Goal: Information Seeking & Learning: Learn about a topic

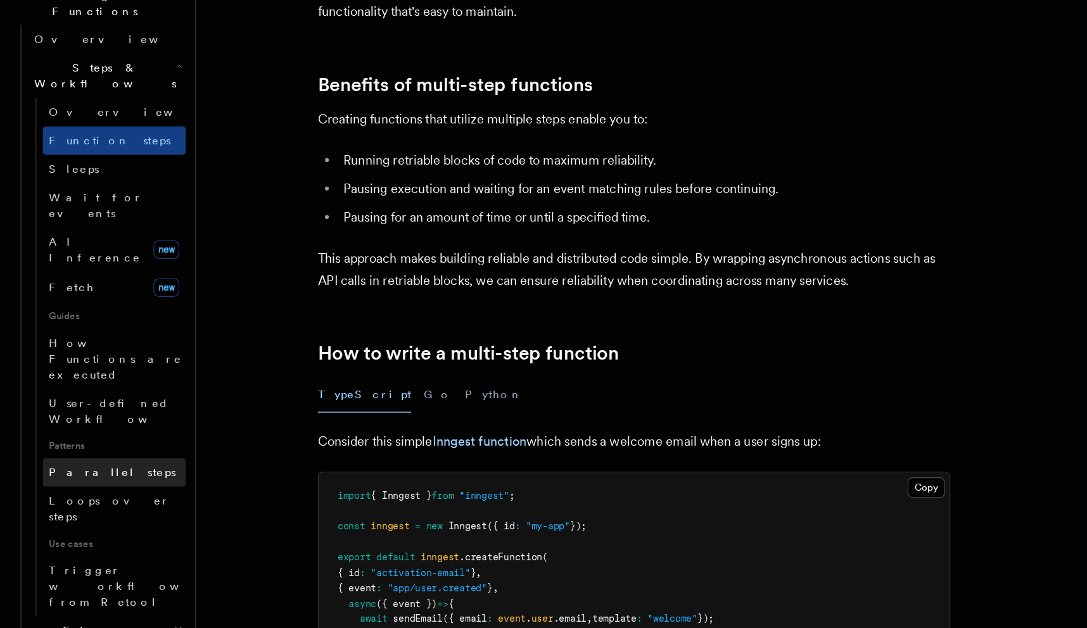
scroll to position [82, 0]
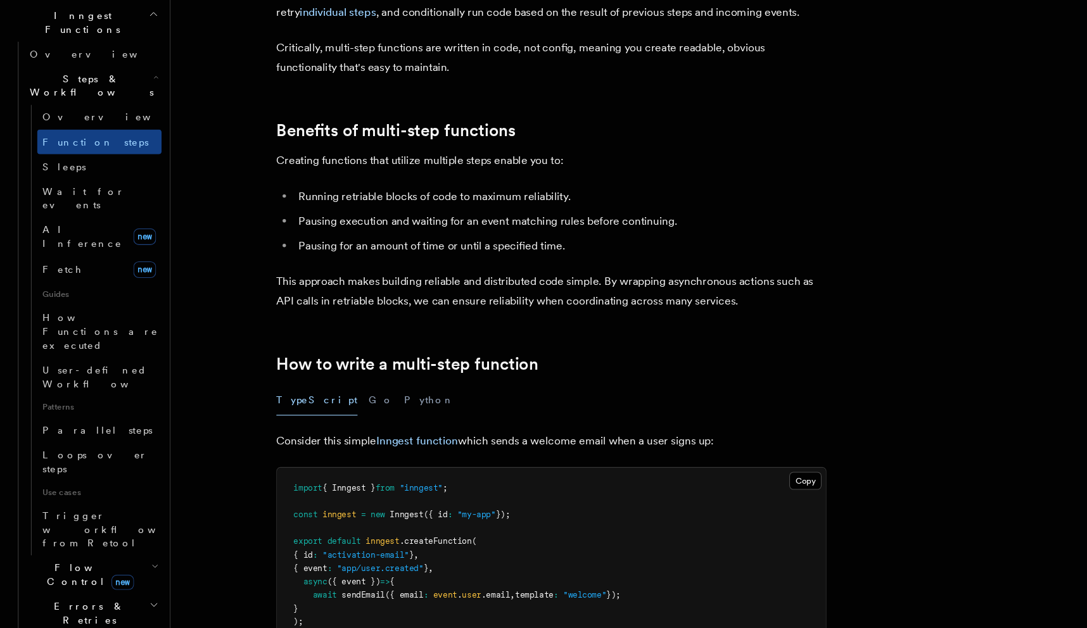
click at [120, 561] on h2 "Flow Control new" at bounding box center [85, 578] width 127 height 35
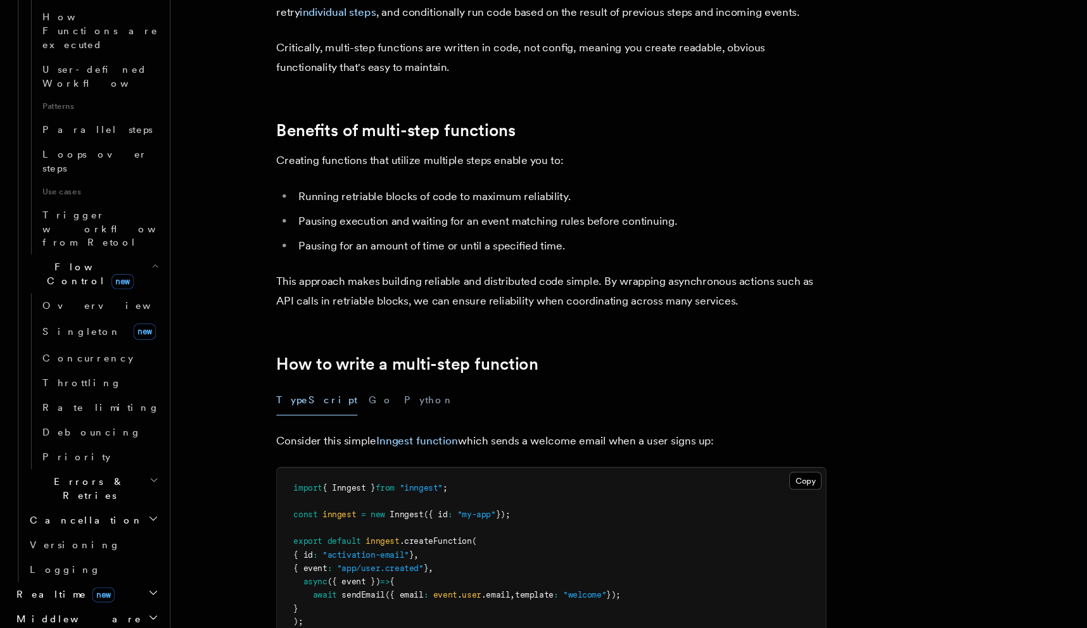
scroll to position [639, 0]
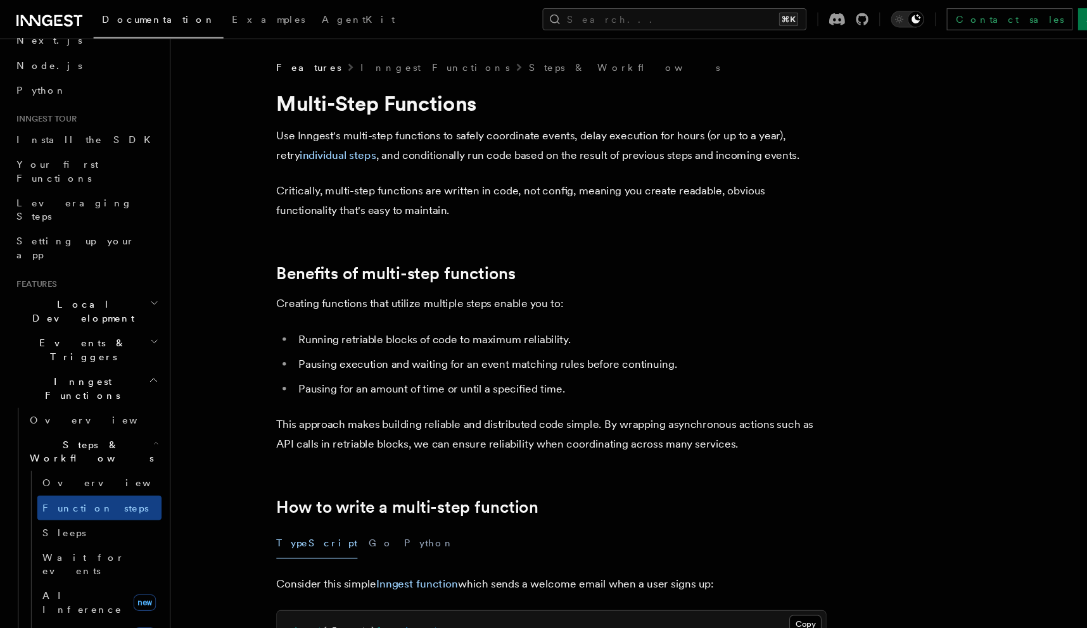
scroll to position [76, 0]
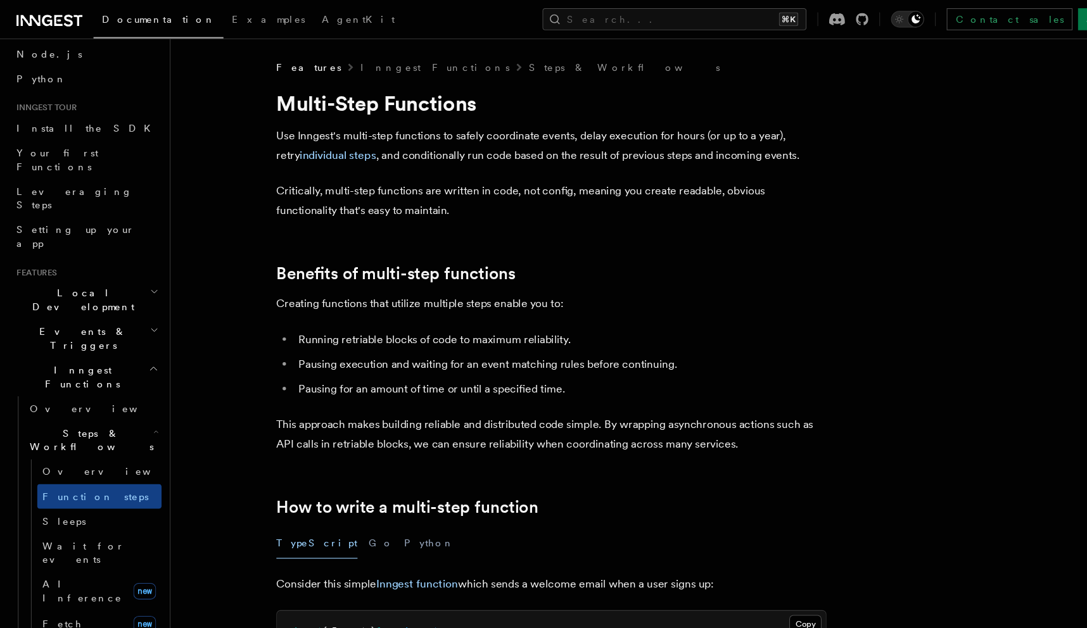
click at [108, 294] on h2 "Events & Triggers" at bounding box center [79, 311] width 139 height 35
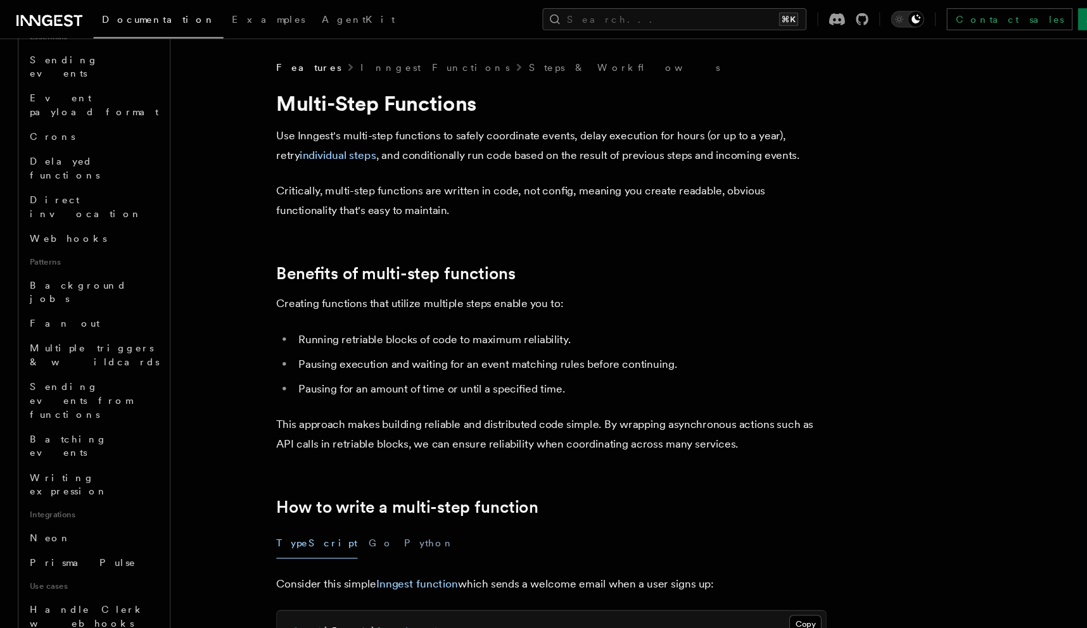
scroll to position [405, 0]
click at [118, 286] on link "Fan out" at bounding box center [85, 297] width 127 height 23
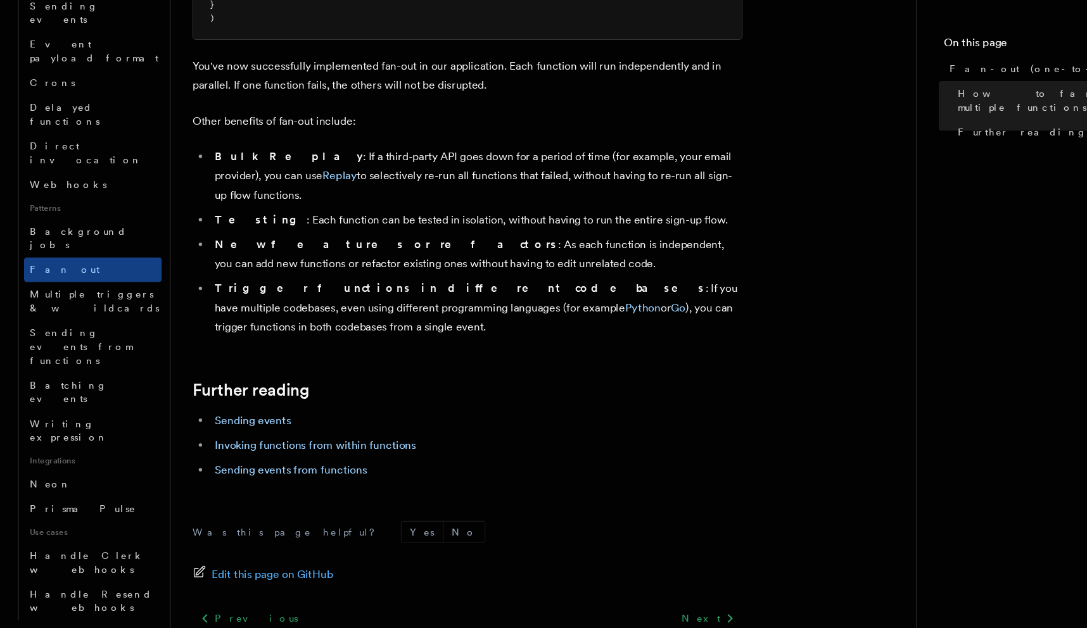
scroll to position [1571, 0]
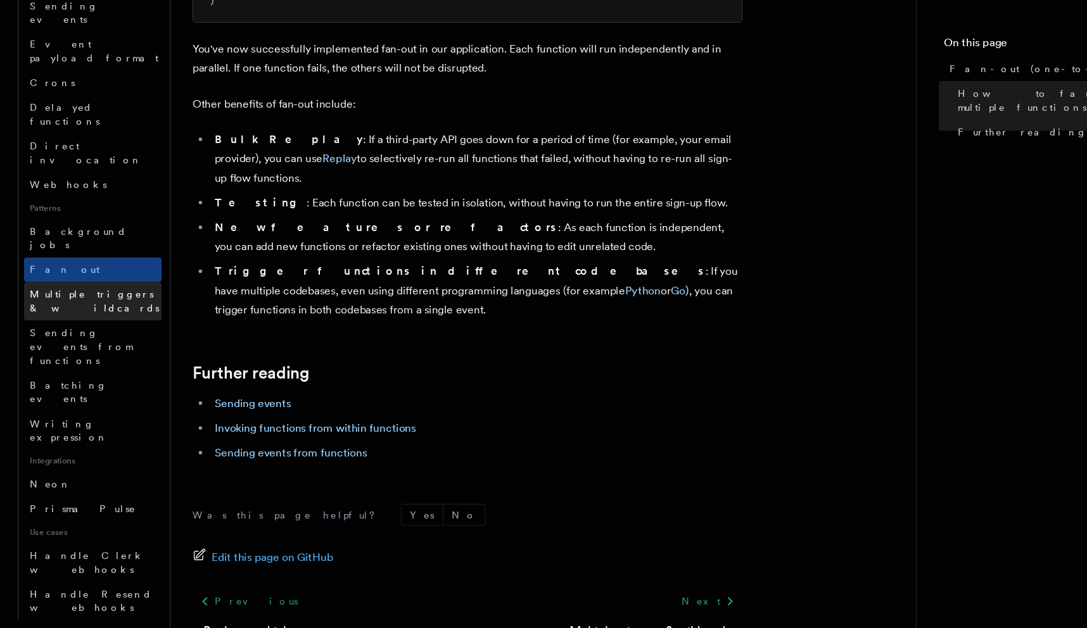
click at [89, 309] on link "Multiple triggers & wildcards" at bounding box center [85, 326] width 127 height 35
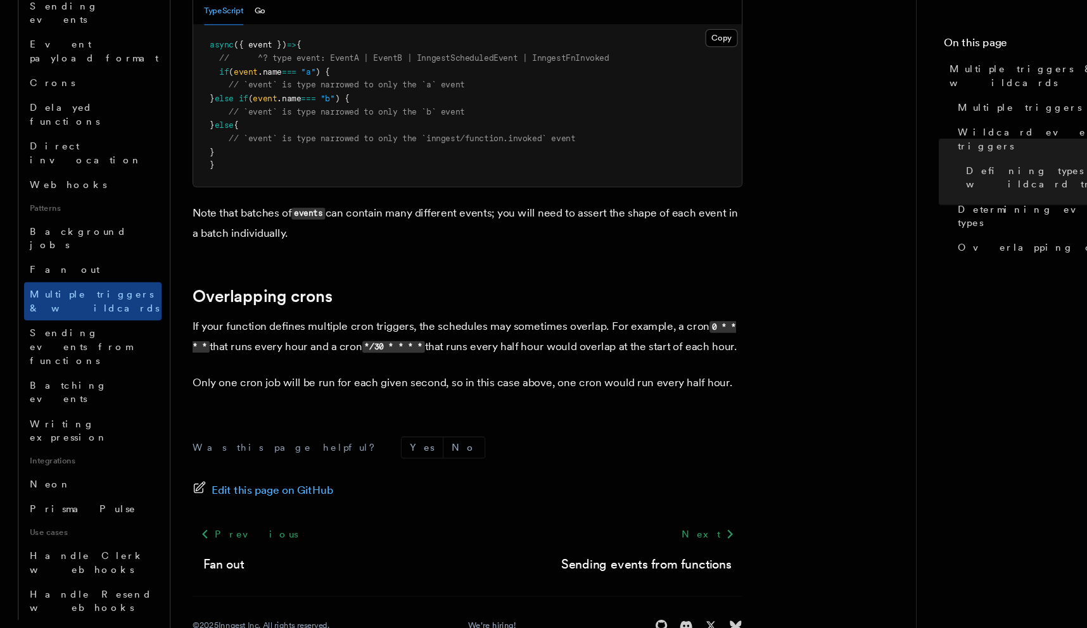
scroll to position [1363, 0]
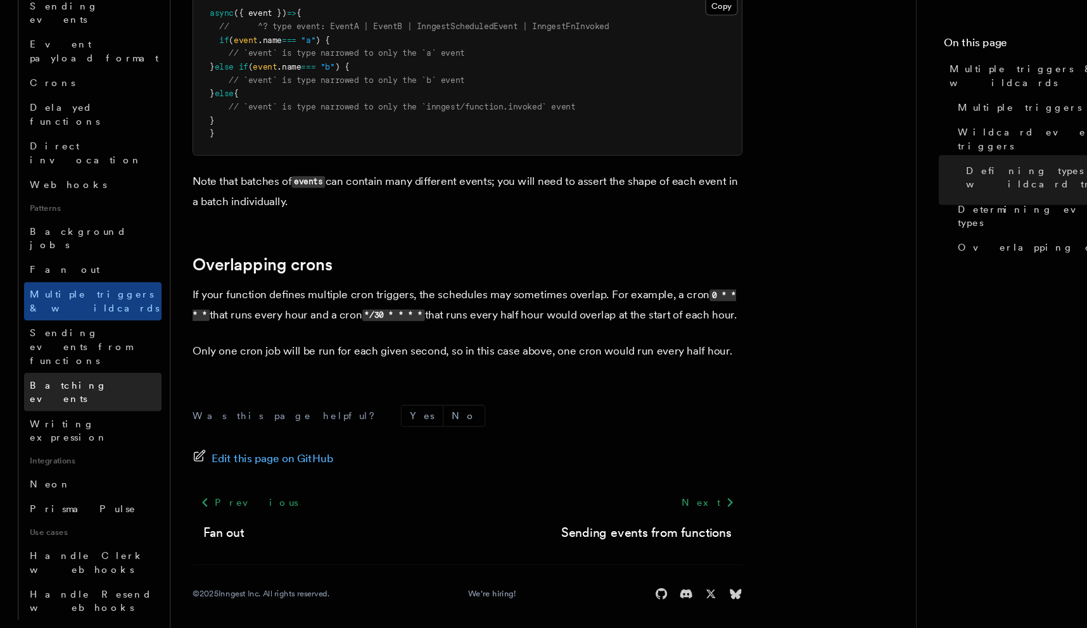
click at [86, 399] on span "Batching events" at bounding box center [63, 410] width 72 height 23
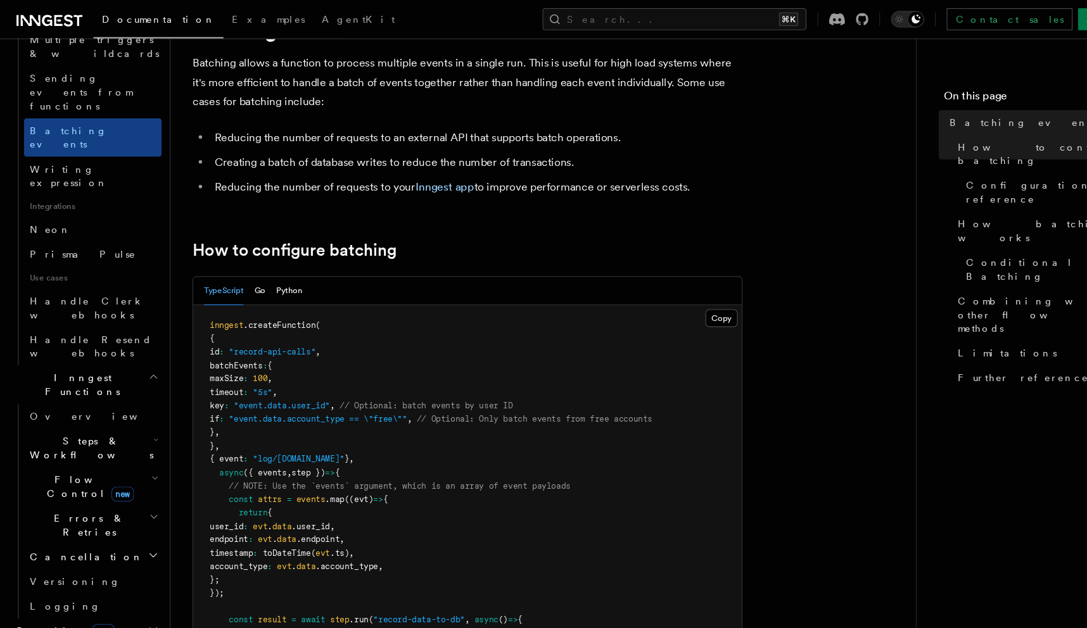
scroll to position [691, 0]
click at [135, 393] on h2 "Steps & Workflows" at bounding box center [85, 410] width 127 height 35
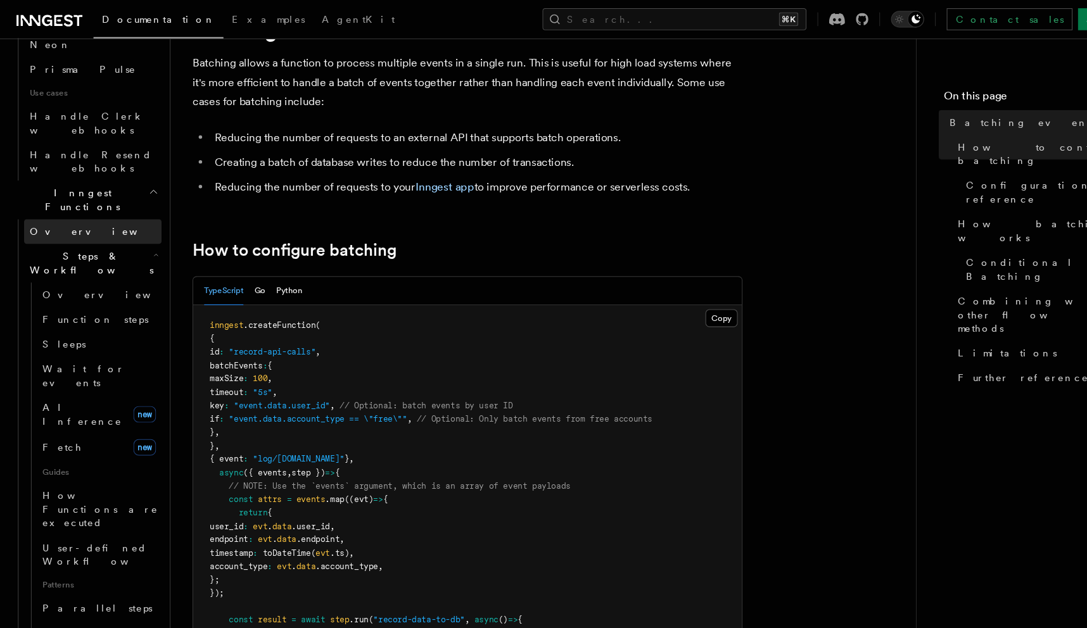
scroll to position [879, 0]
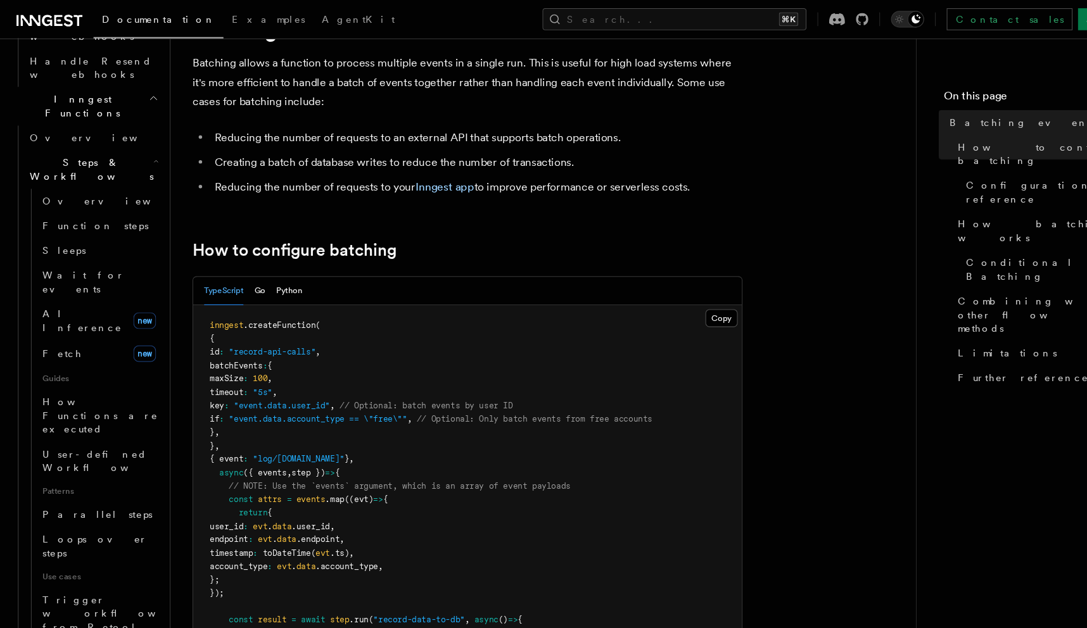
scroll to position [966, 0]
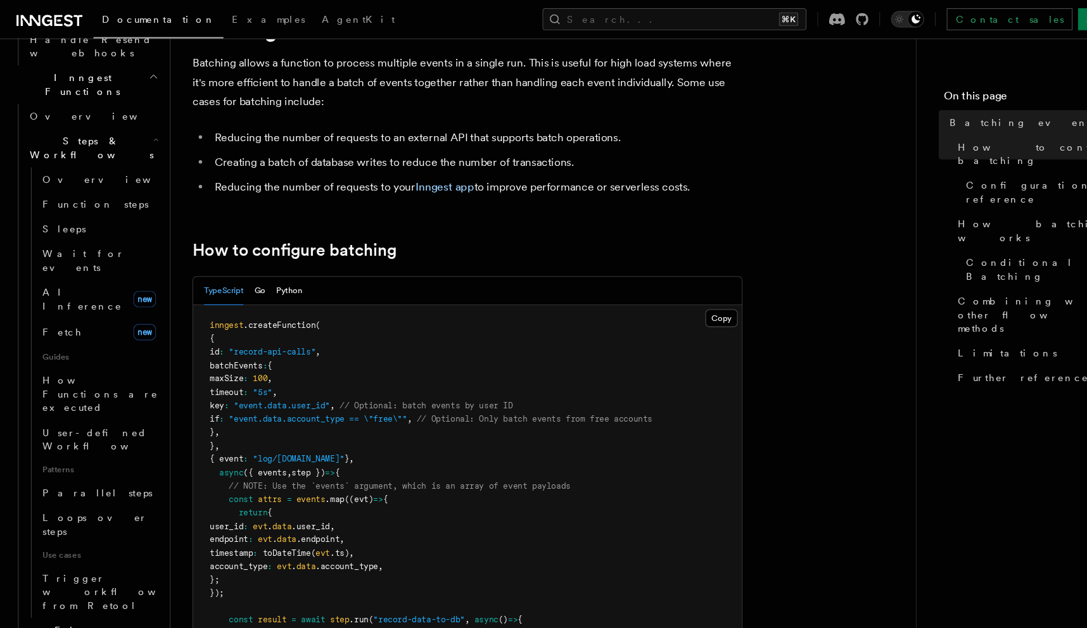
click at [84, 605] on link "Overview" at bounding box center [91, 616] width 115 height 23
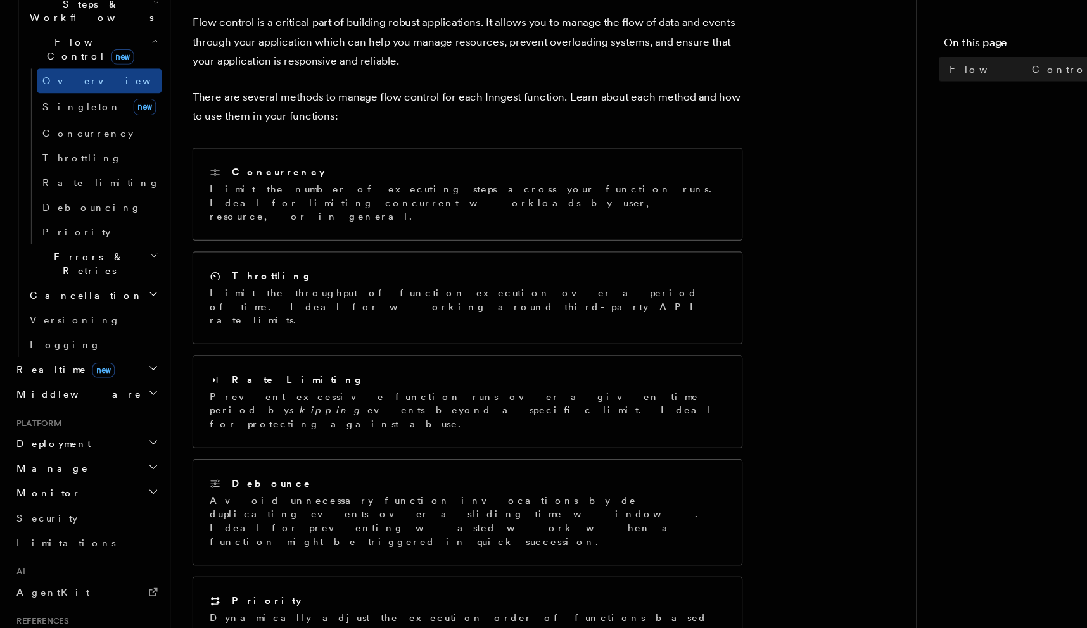
scroll to position [442, 0]
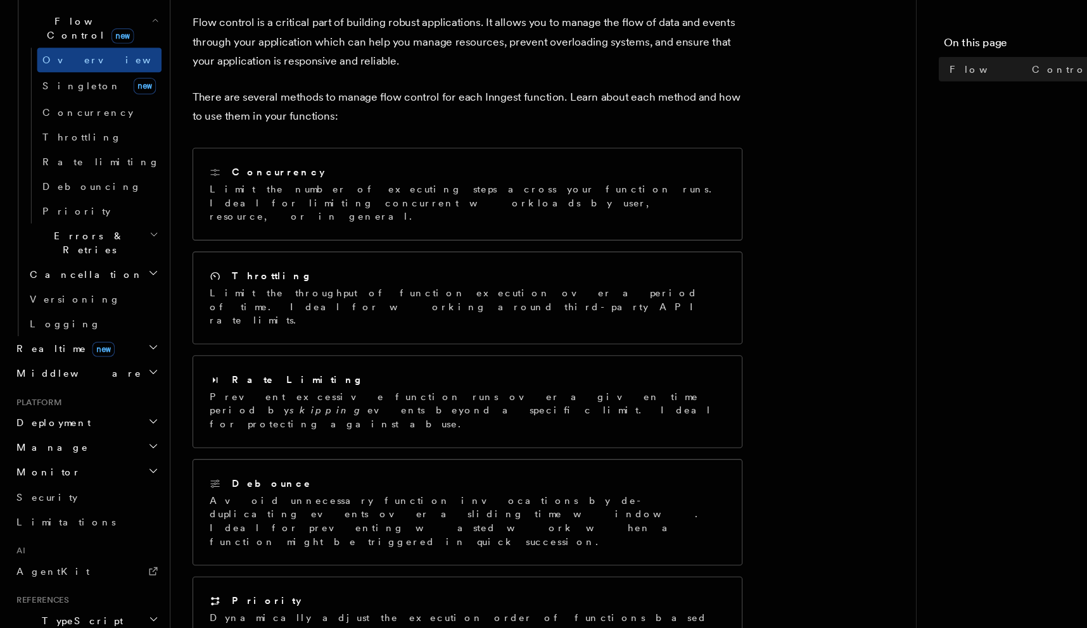
click at [124, 359] on h2 "Realtime new" at bounding box center [79, 370] width 139 height 23
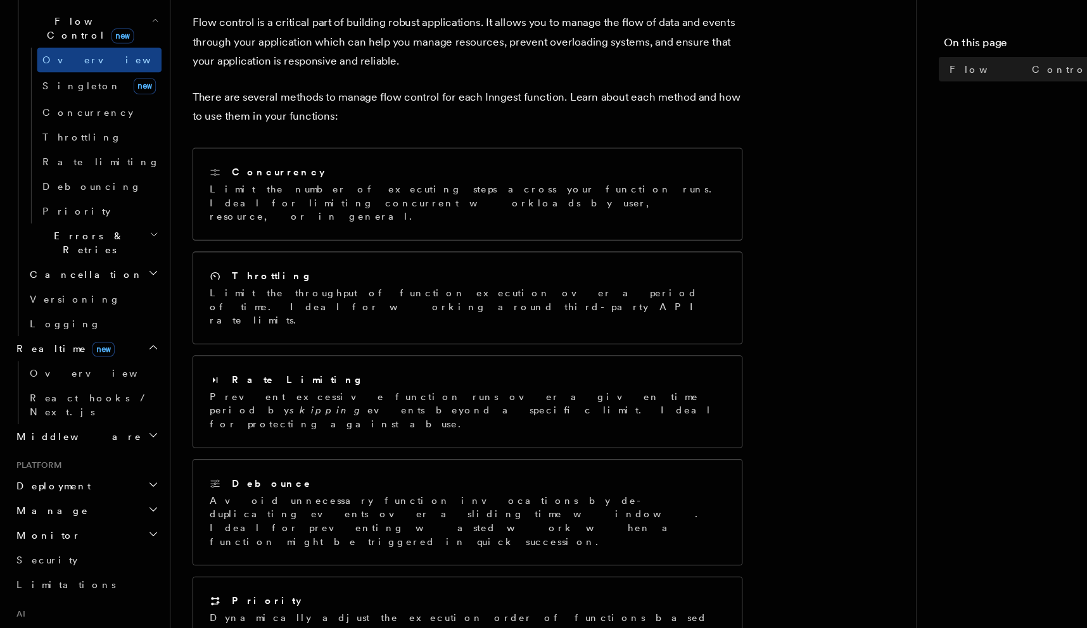
click at [124, 359] on h2 "Realtime new" at bounding box center [79, 370] width 139 height 23
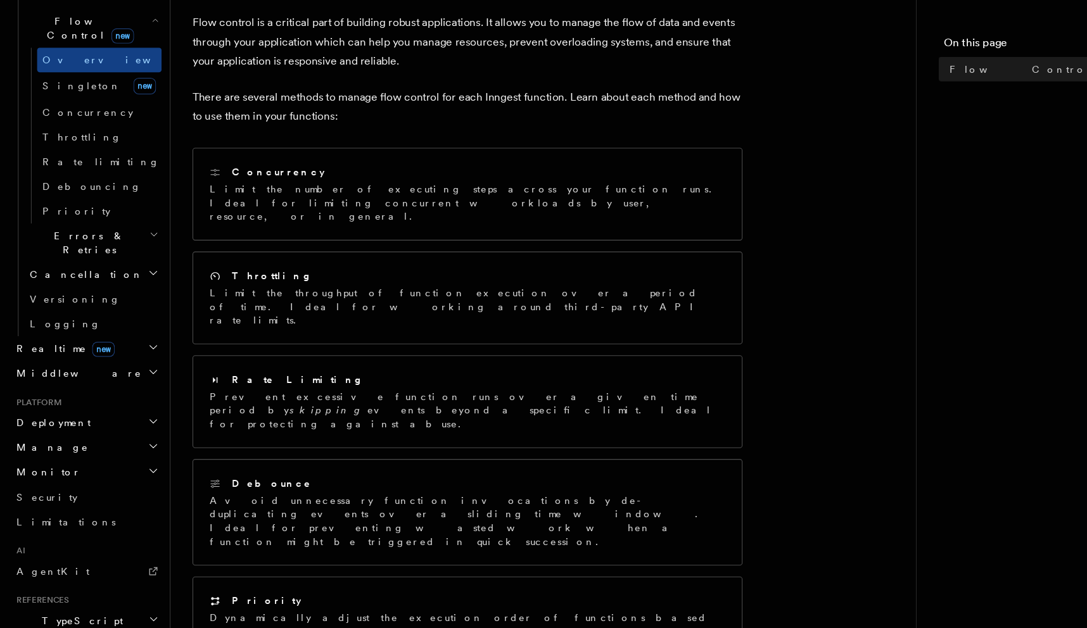
click at [124, 359] on h2 "Realtime new" at bounding box center [79, 370] width 139 height 23
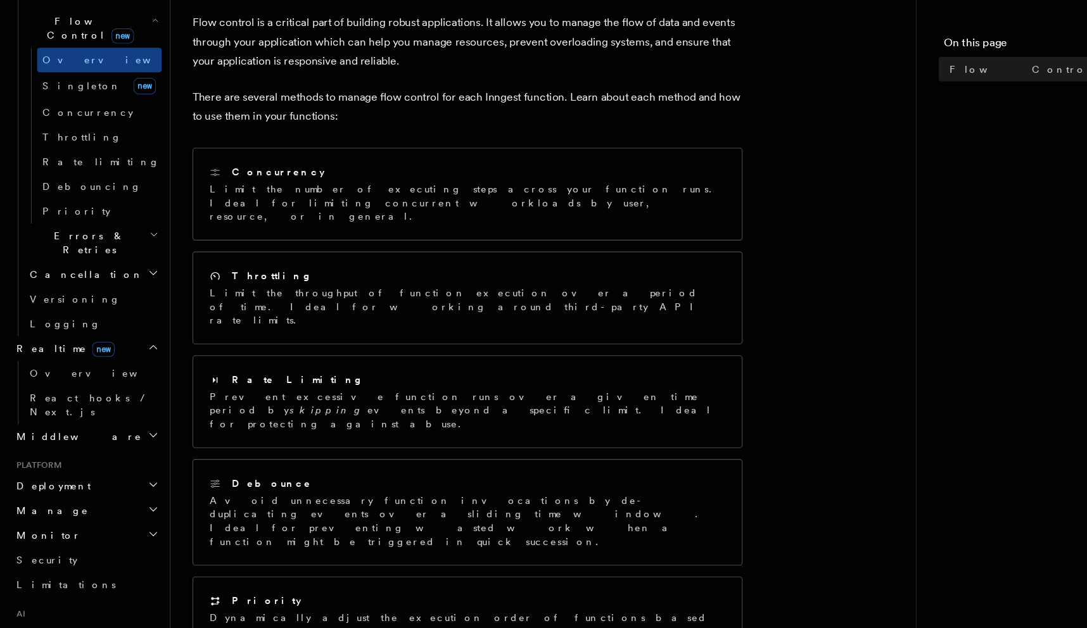
click at [124, 359] on h2 "Realtime new" at bounding box center [79, 370] width 139 height 23
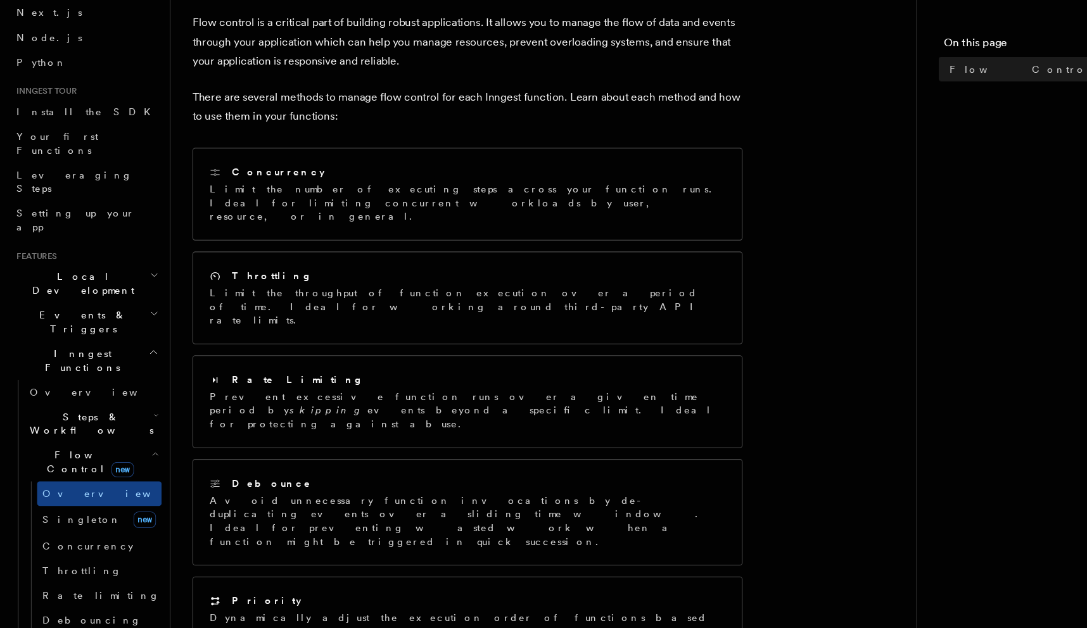
scroll to position [0, 0]
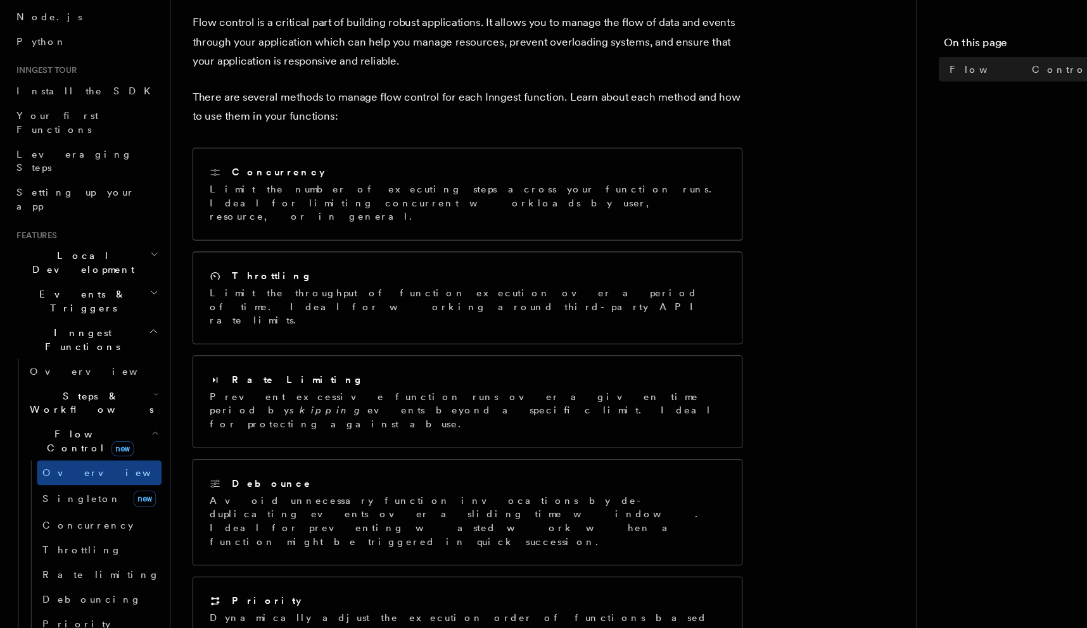
click at [117, 309] on h2 "Events & Triggers" at bounding box center [79, 326] width 139 height 35
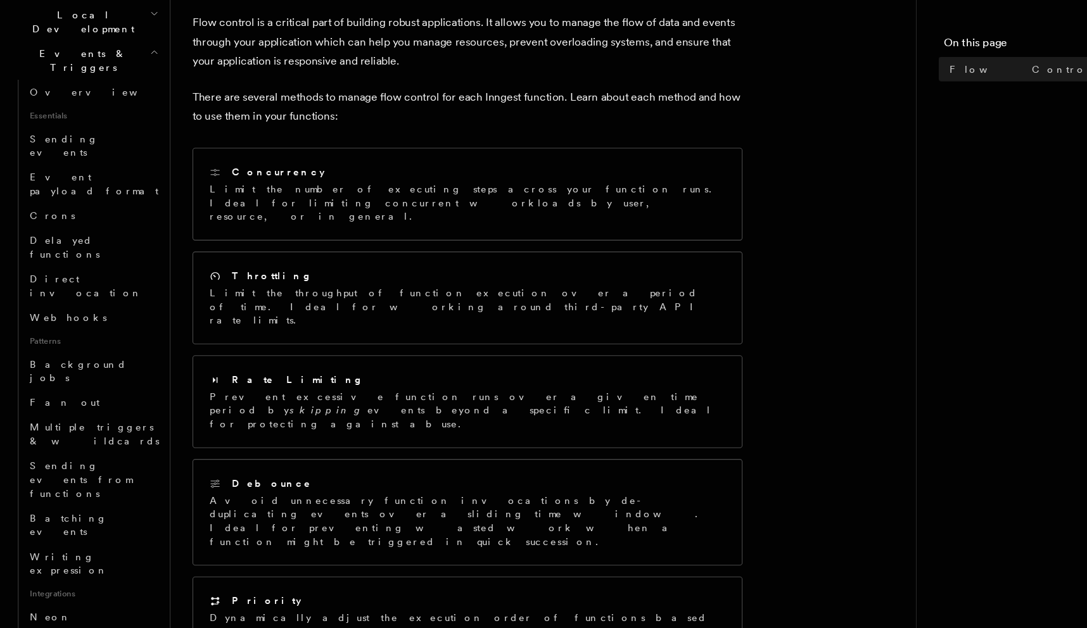
scroll to position [305, 0]
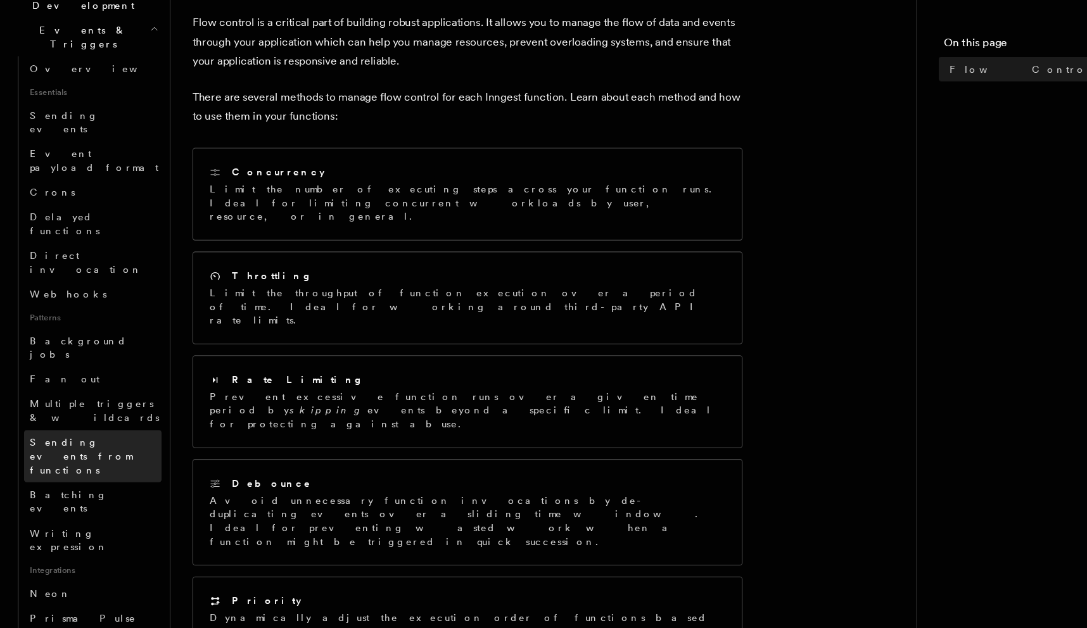
click at [92, 452] on span "Sending events from functions" at bounding box center [74, 469] width 94 height 35
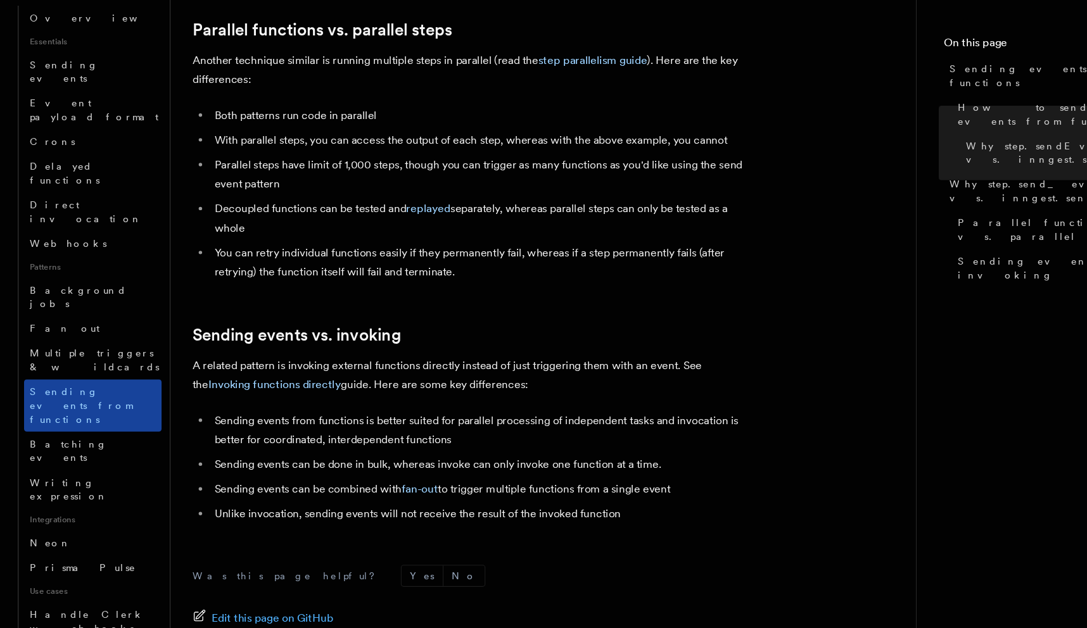
scroll to position [369, 0]
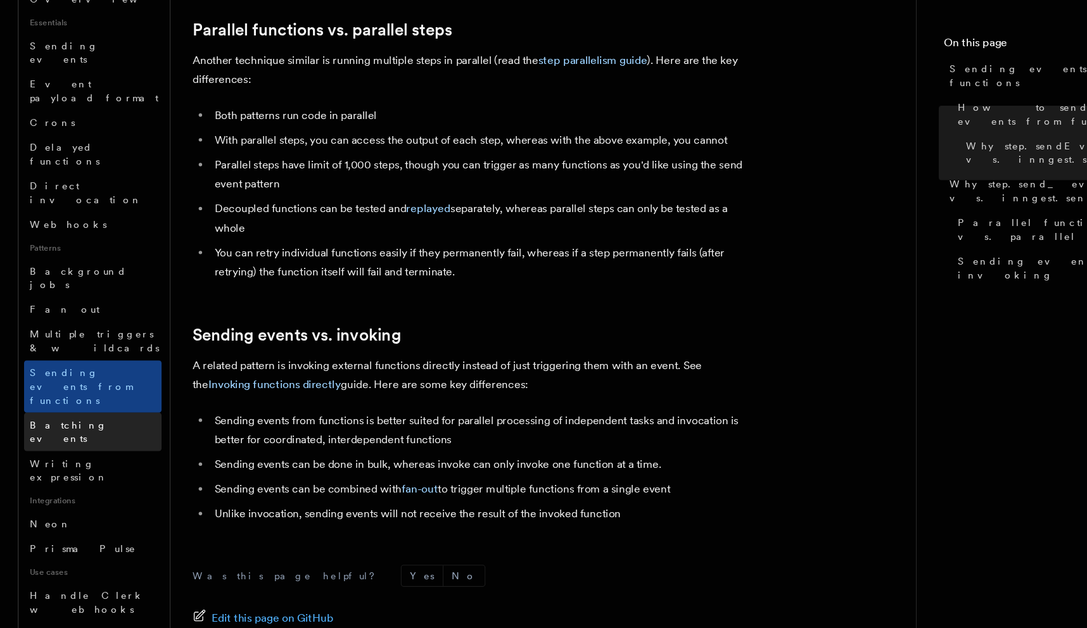
click at [91, 430] on link "Batching events" at bounding box center [85, 447] width 127 height 35
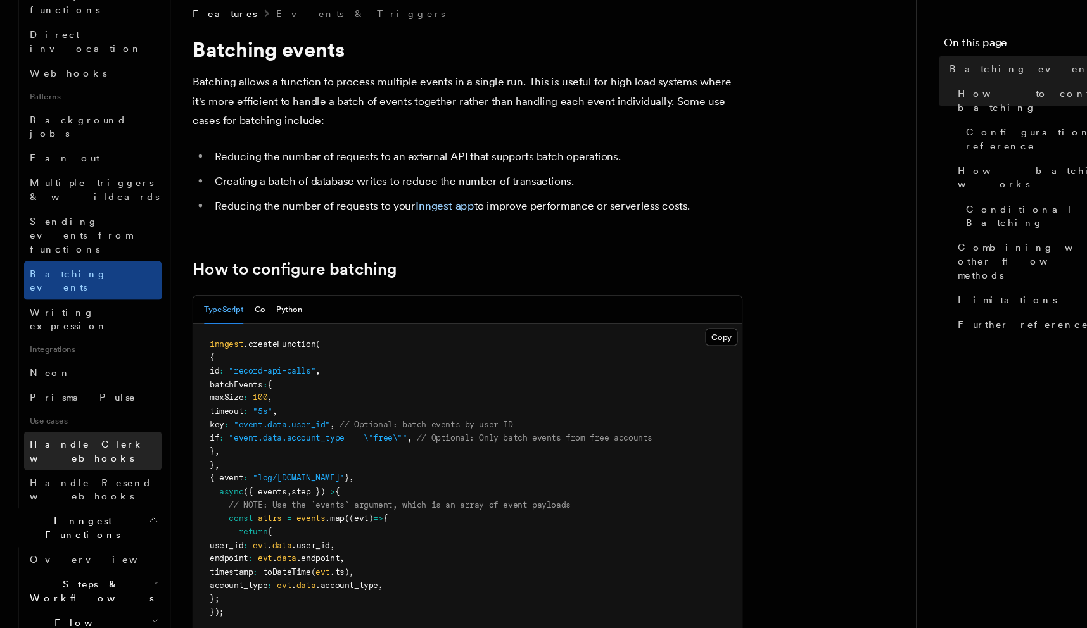
scroll to position [513, 0]
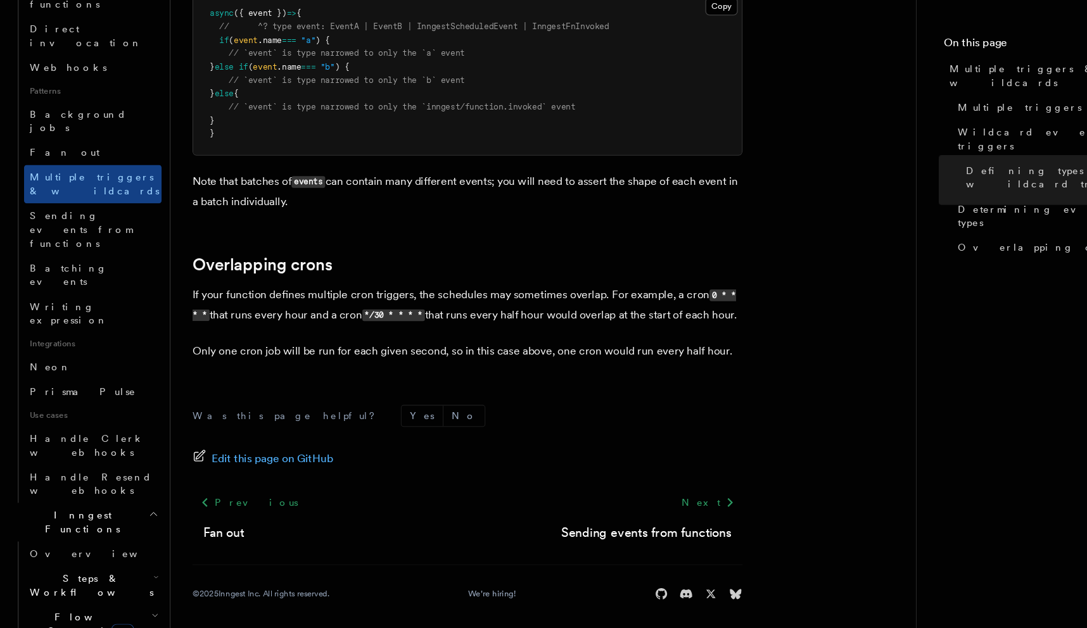
scroll to position [1571, 0]
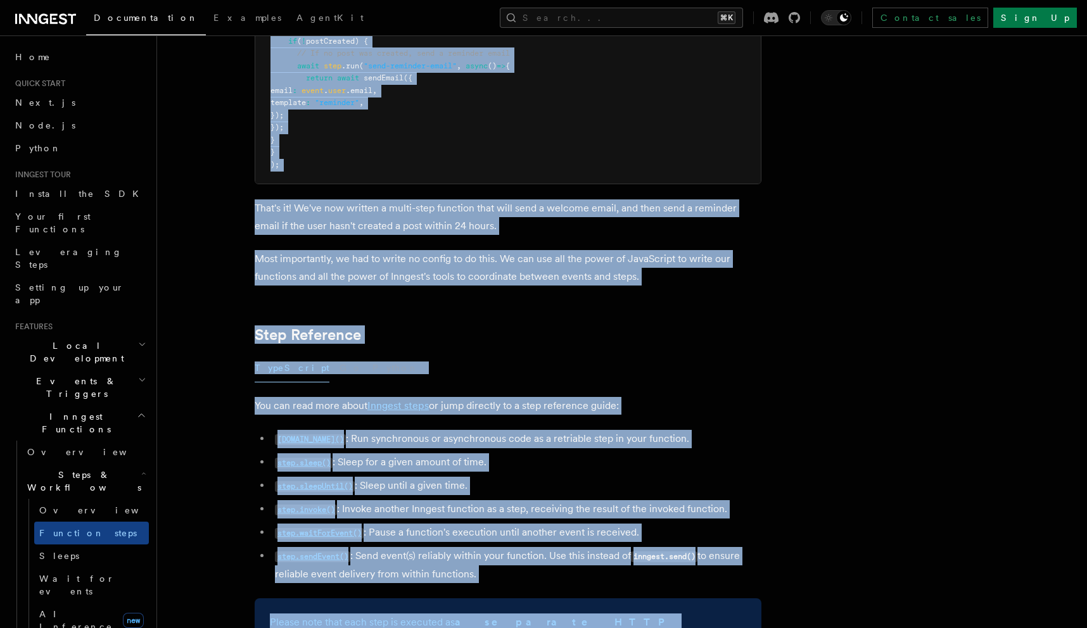
scroll to position [2023, 0]
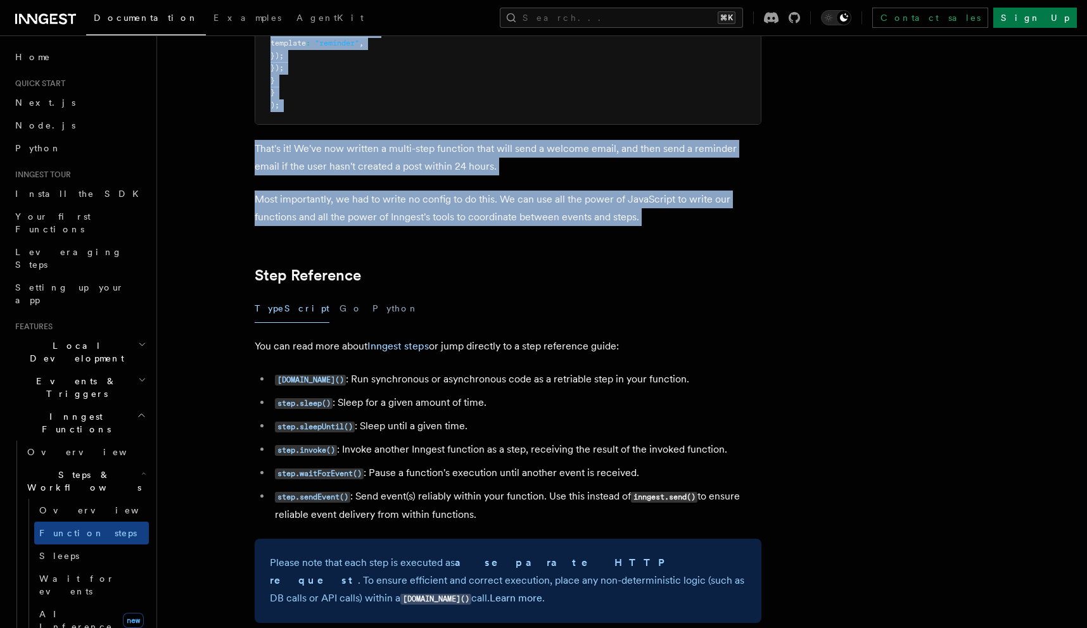
drag, startPoint x: 235, startPoint y: 118, endPoint x: 502, endPoint y: 246, distance: 296.1
click at [502, 246] on article "Features Inngest Functions Steps & Workflows Multi-Step Functions Use Inngest's…" at bounding box center [589, 435] width 824 height 4804
copy article "3. Set conditional action Finally, we can use the postCreated variable to send …"
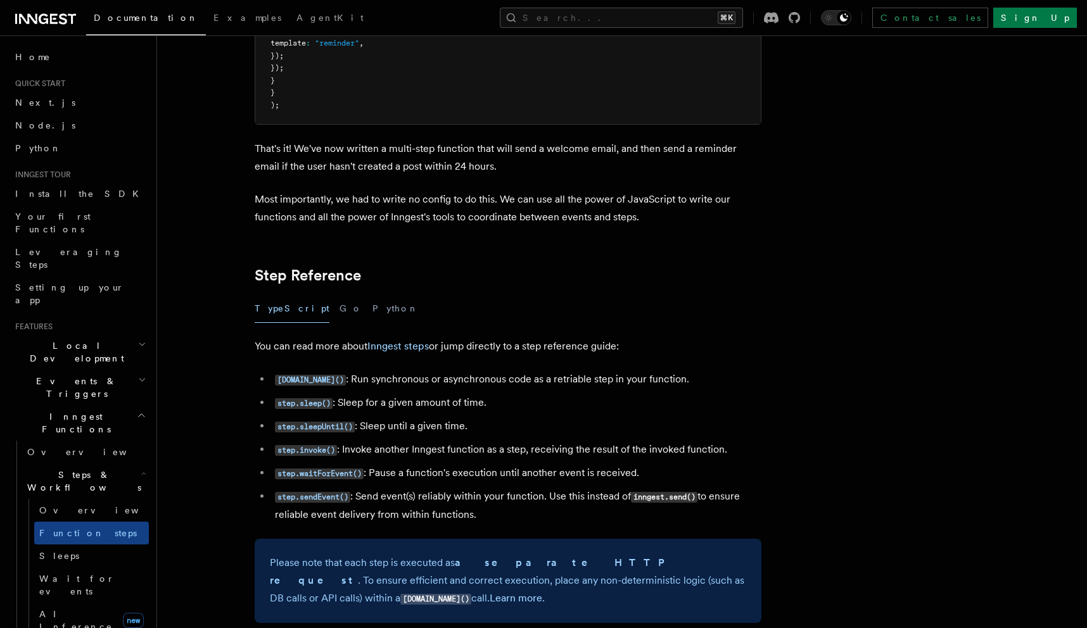
click at [550, 279] on h2 "Step Reference" at bounding box center [508, 276] width 507 height 18
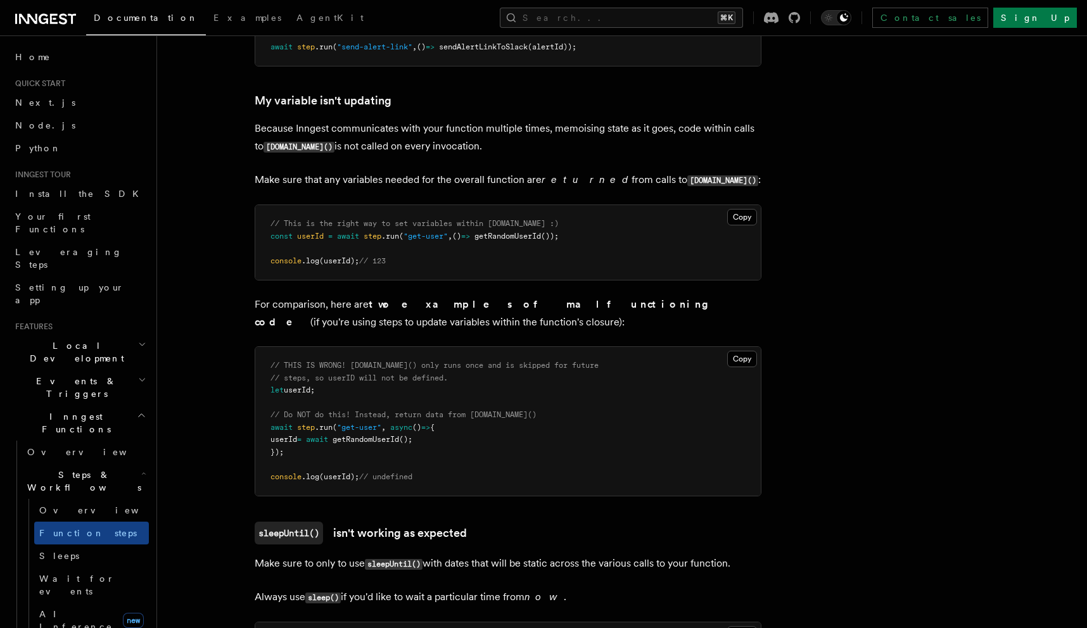
scroll to position [3220, 0]
click at [514, 239] on span "getRandomUserId" at bounding box center [508, 235] width 67 height 9
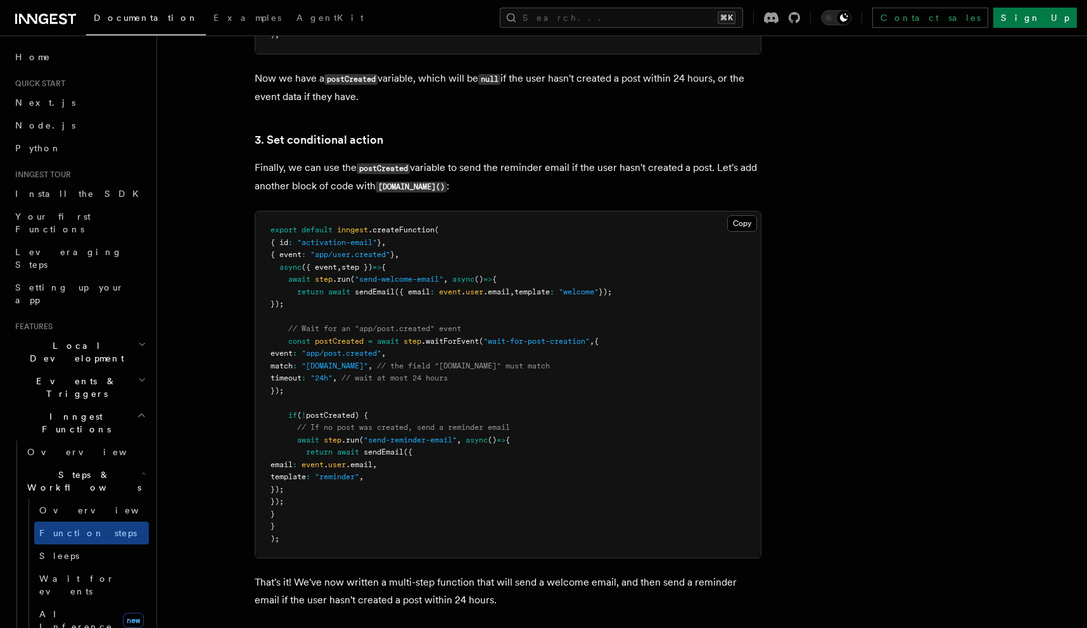
scroll to position [1628, 0]
